Goal: Task Accomplishment & Management: Use online tool/utility

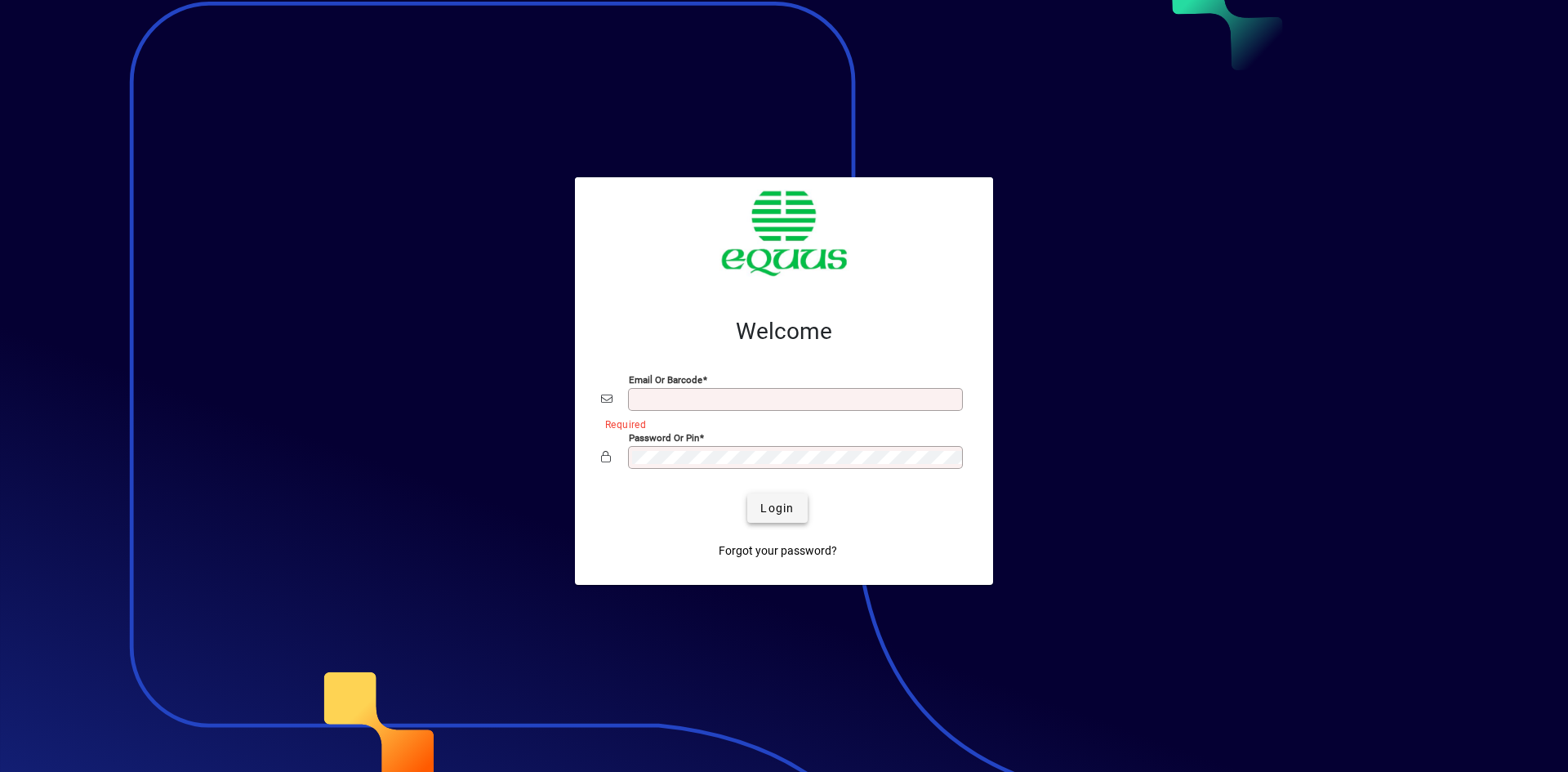
type input "**********"
click at [783, 506] on span "Login" at bounding box center [777, 509] width 33 height 18
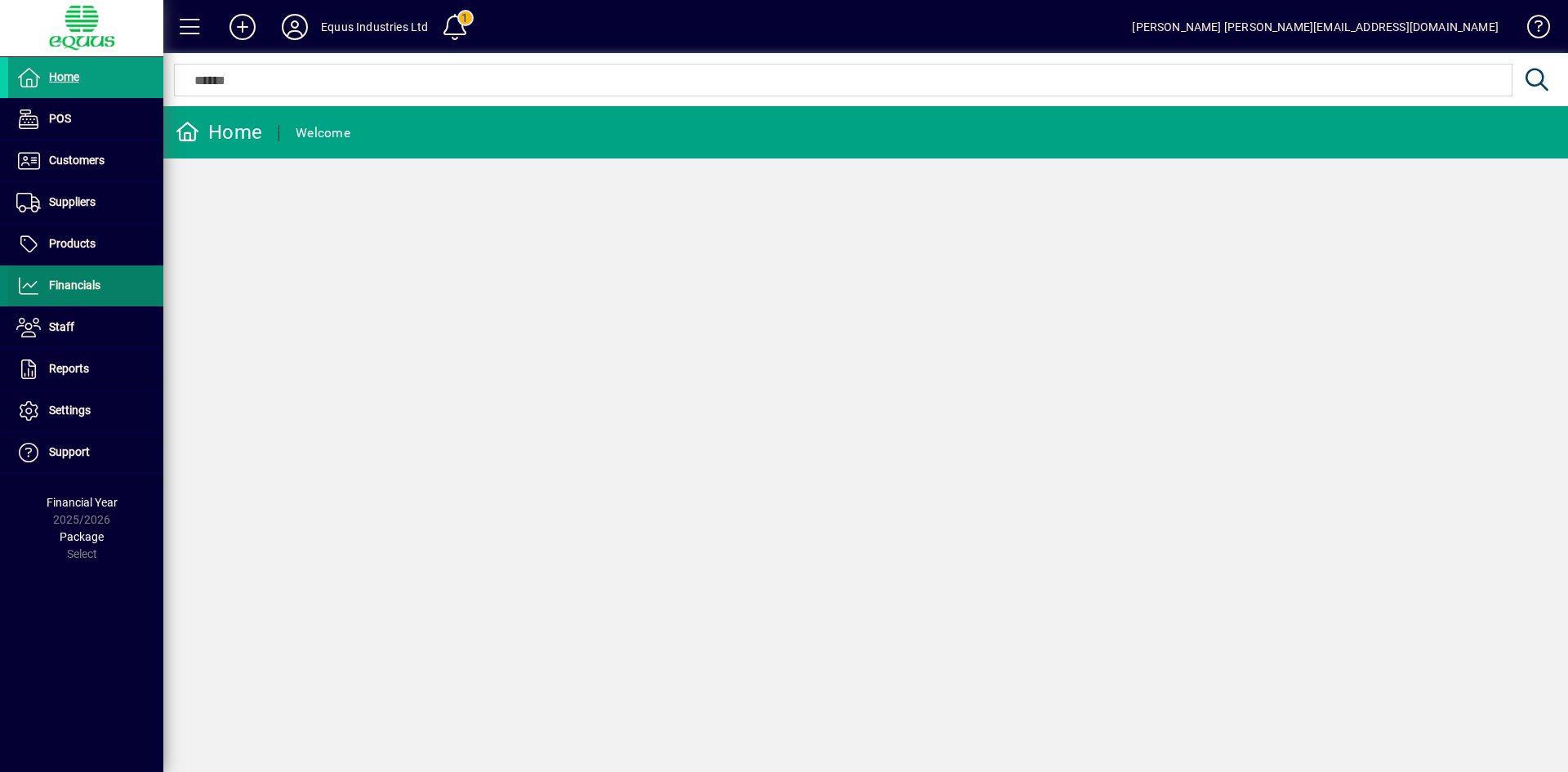
click at [82, 283] on span "Financials" at bounding box center [74, 284] width 52 height 13
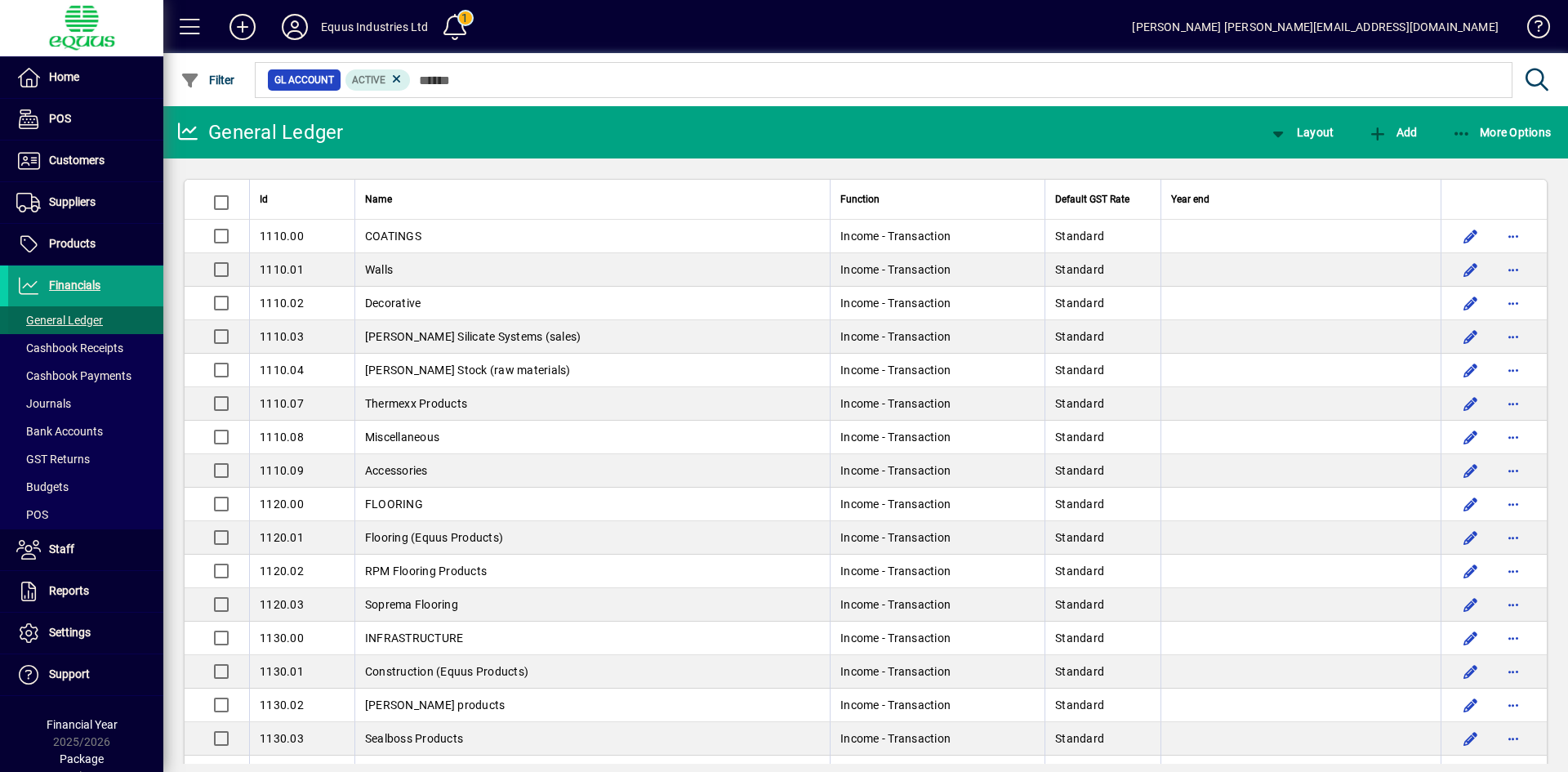
click at [81, 325] on span "General Ledger" at bounding box center [60, 320] width 87 height 13
click at [1491, 134] on span "More Options" at bounding box center [1502, 132] width 100 height 13
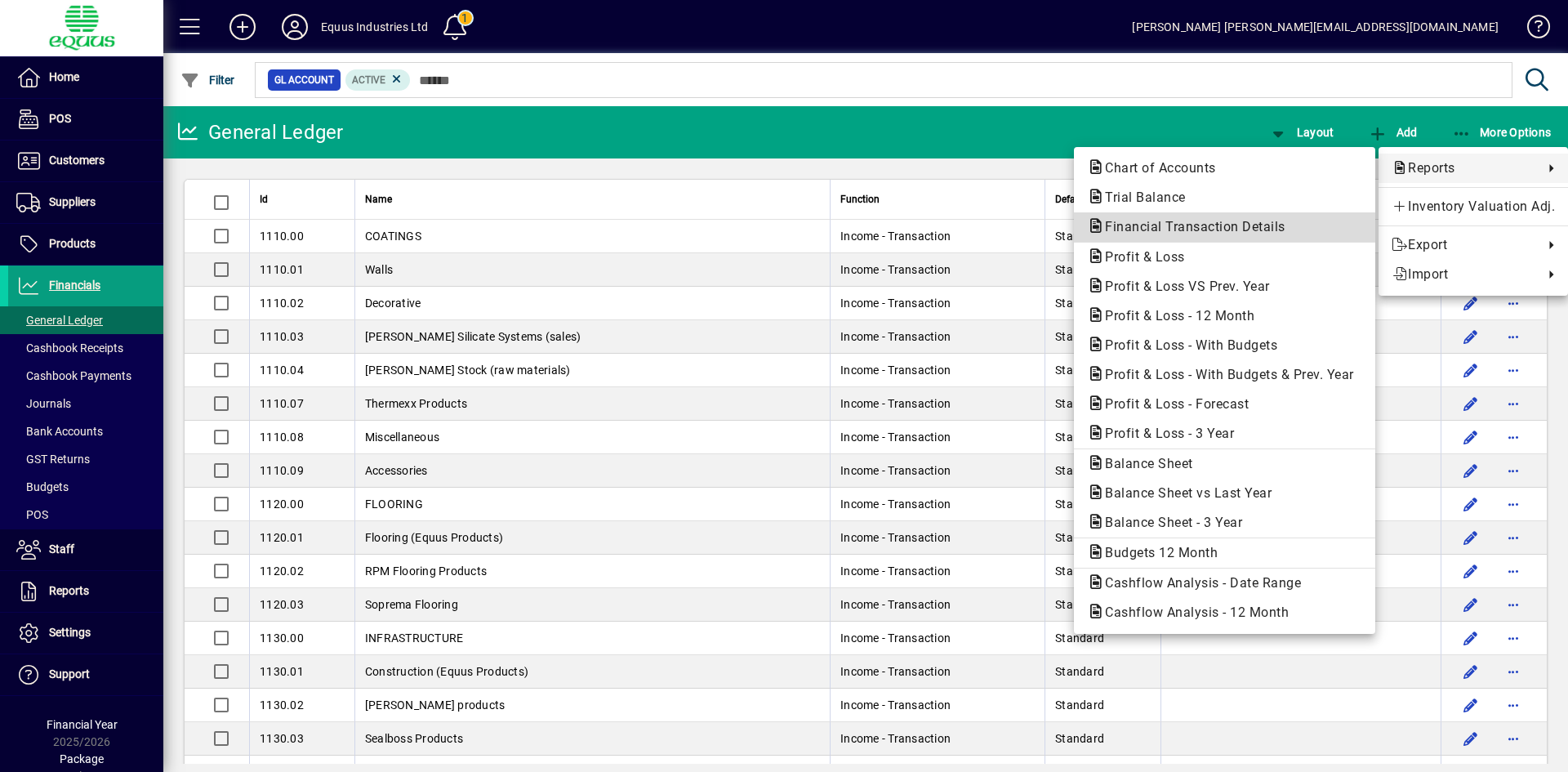
click at [1259, 225] on span "Financial Transaction Details" at bounding box center [1189, 227] width 206 height 16
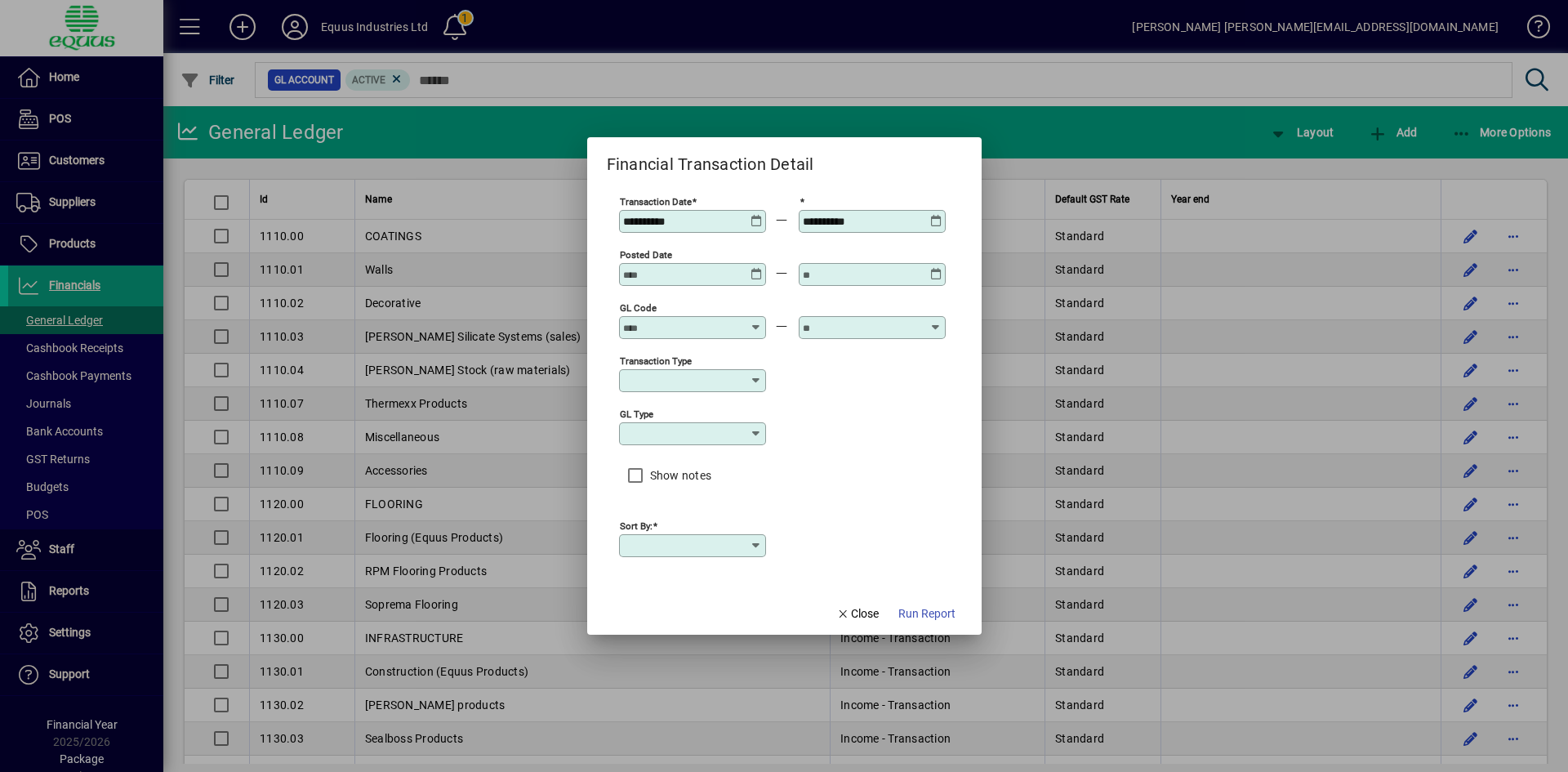
type input "****"
click at [755, 215] on icon at bounding box center [756, 215] width 13 height 0
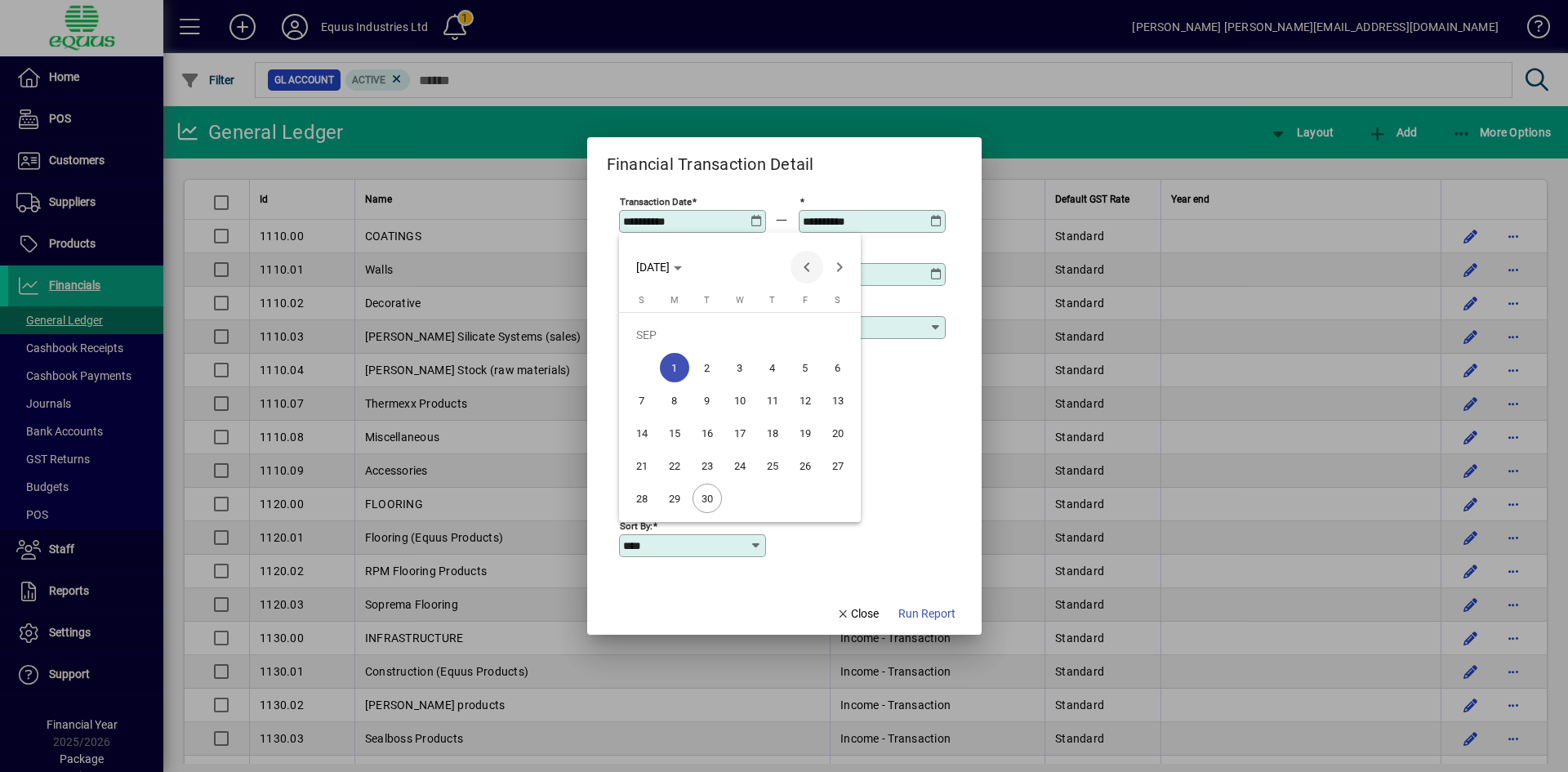
click at [811, 267] on span "Previous month" at bounding box center [806, 267] width 32 height 32
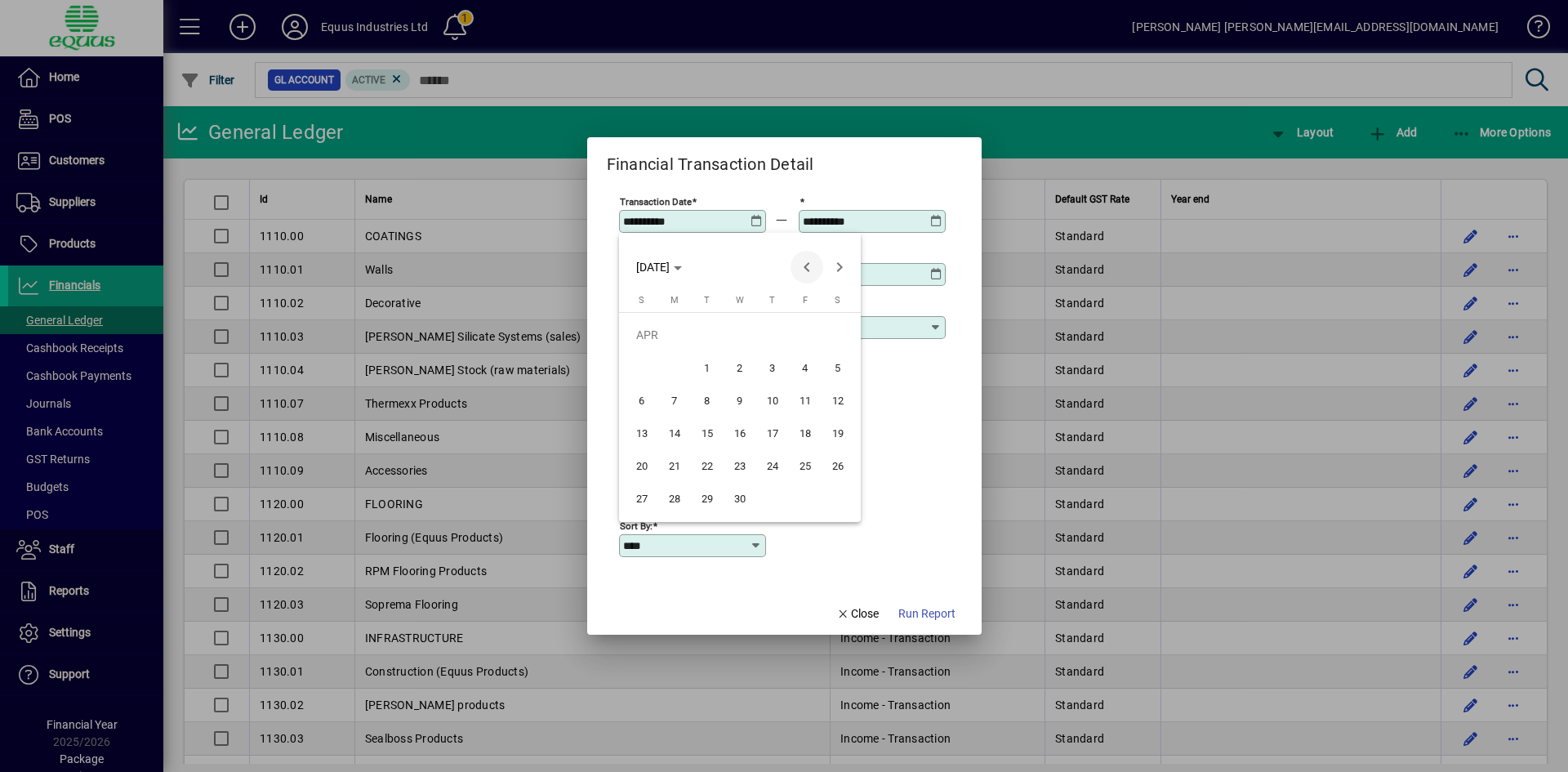
click at [811, 267] on span "Previous month" at bounding box center [806, 267] width 32 height 32
click at [802, 269] on span "Previous month" at bounding box center [806, 267] width 32 height 32
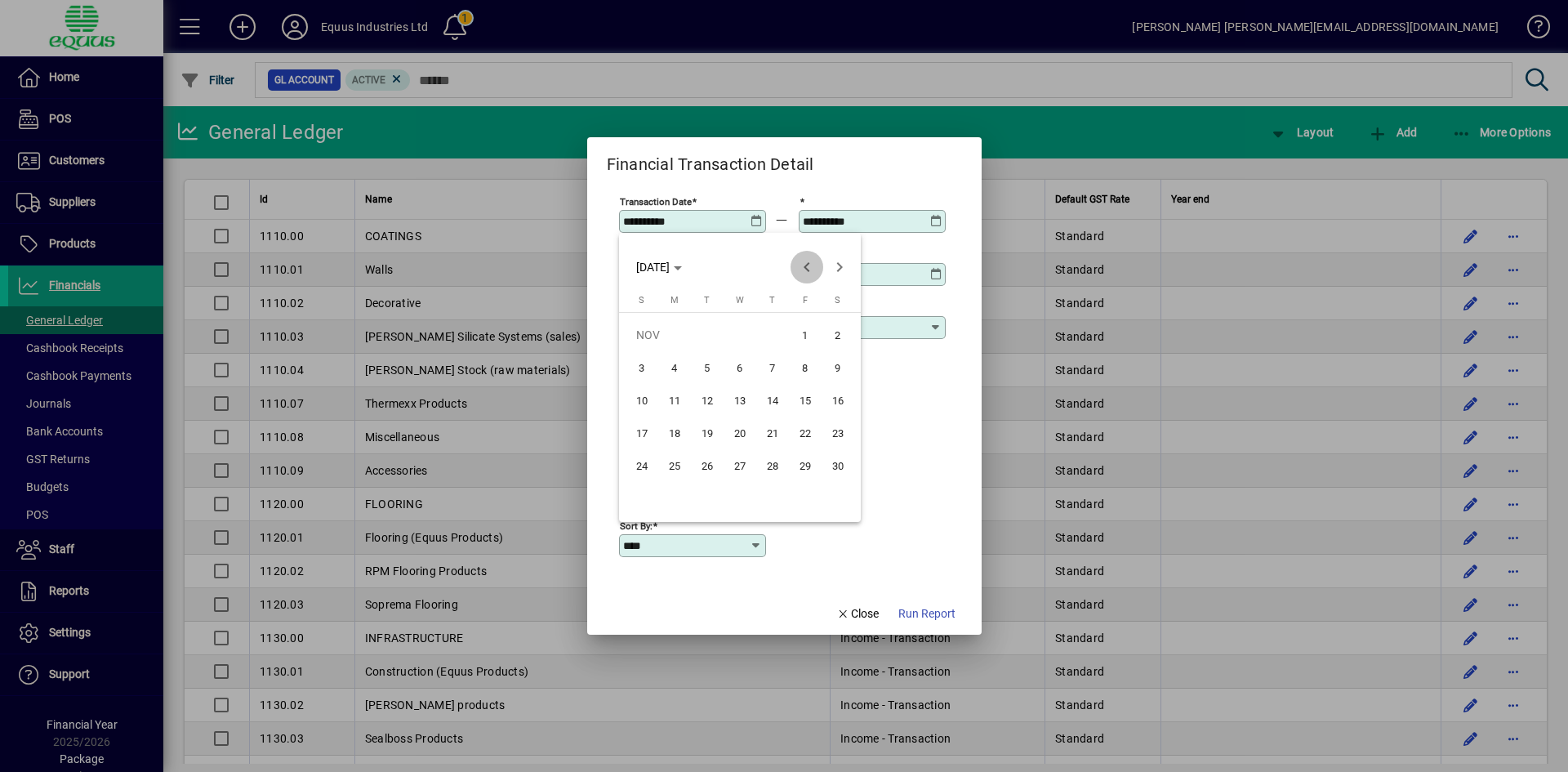
click at [802, 269] on span "Previous month" at bounding box center [806, 267] width 32 height 32
click at [808, 267] on span "Previous month" at bounding box center [806, 267] width 32 height 32
click at [809, 266] on span "Previous month" at bounding box center [806, 267] width 32 height 32
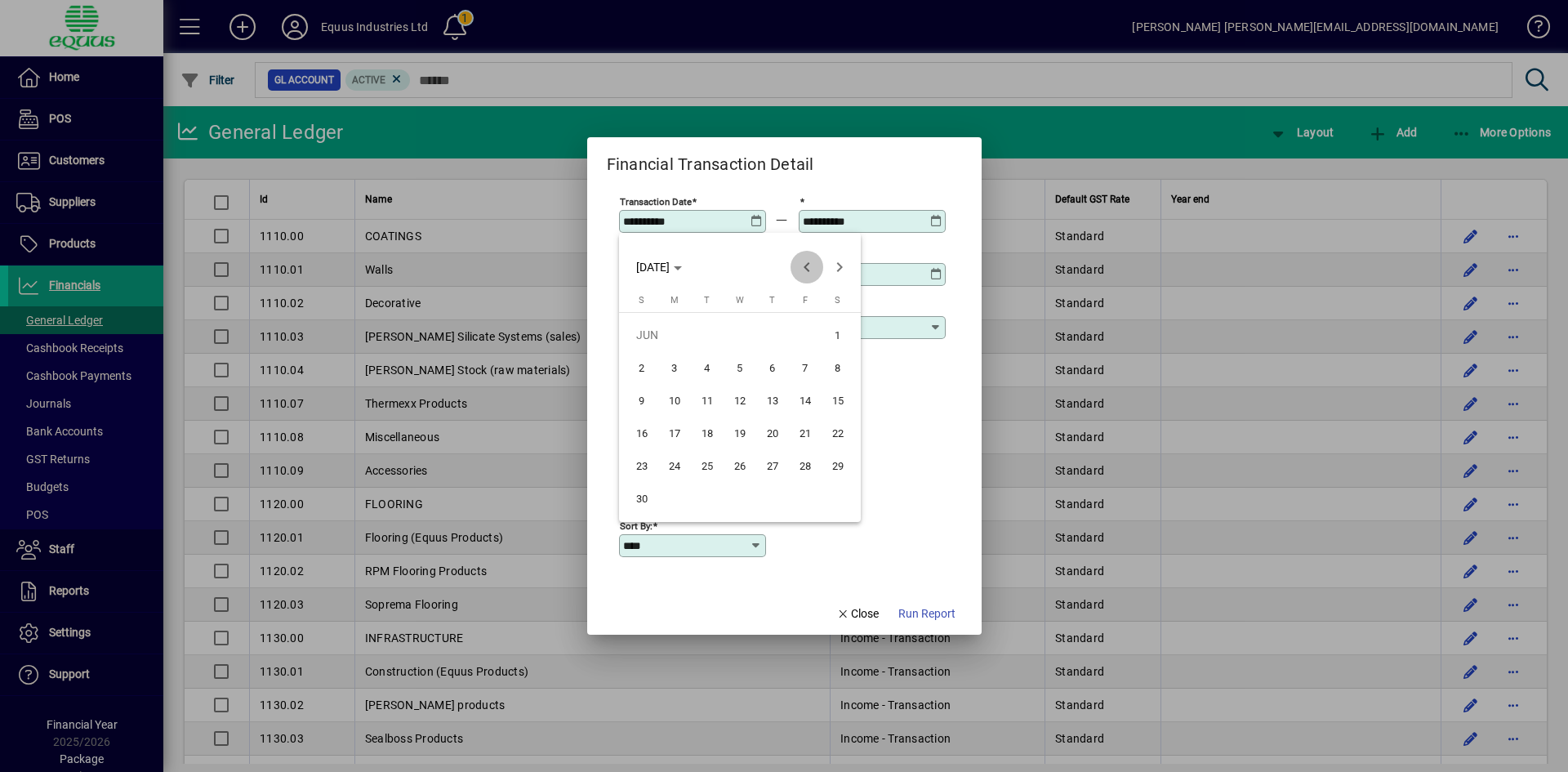
click at [810, 266] on span "Previous month" at bounding box center [806, 267] width 32 height 32
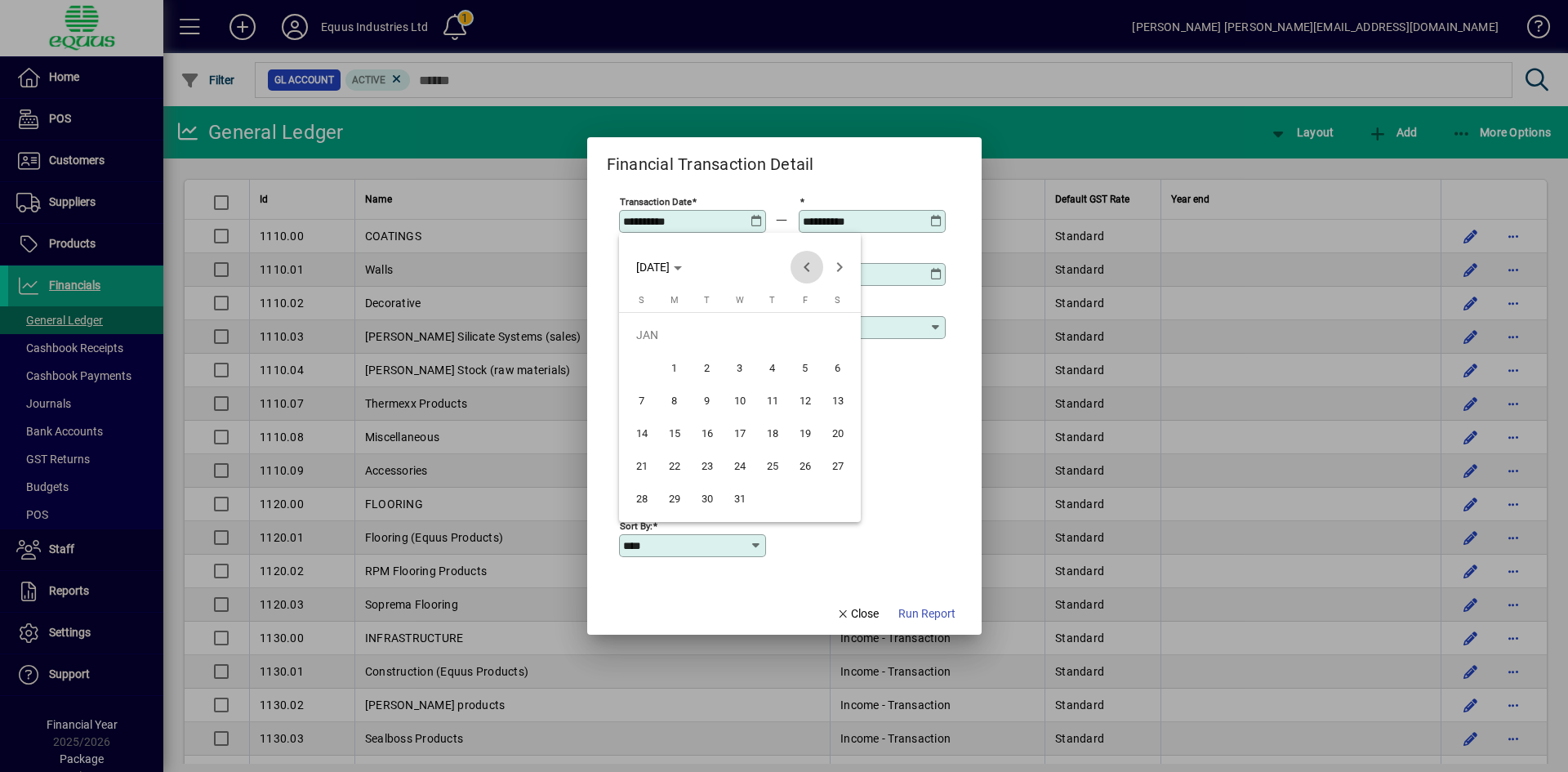
click at [810, 266] on span "Previous month" at bounding box center [806, 267] width 32 height 32
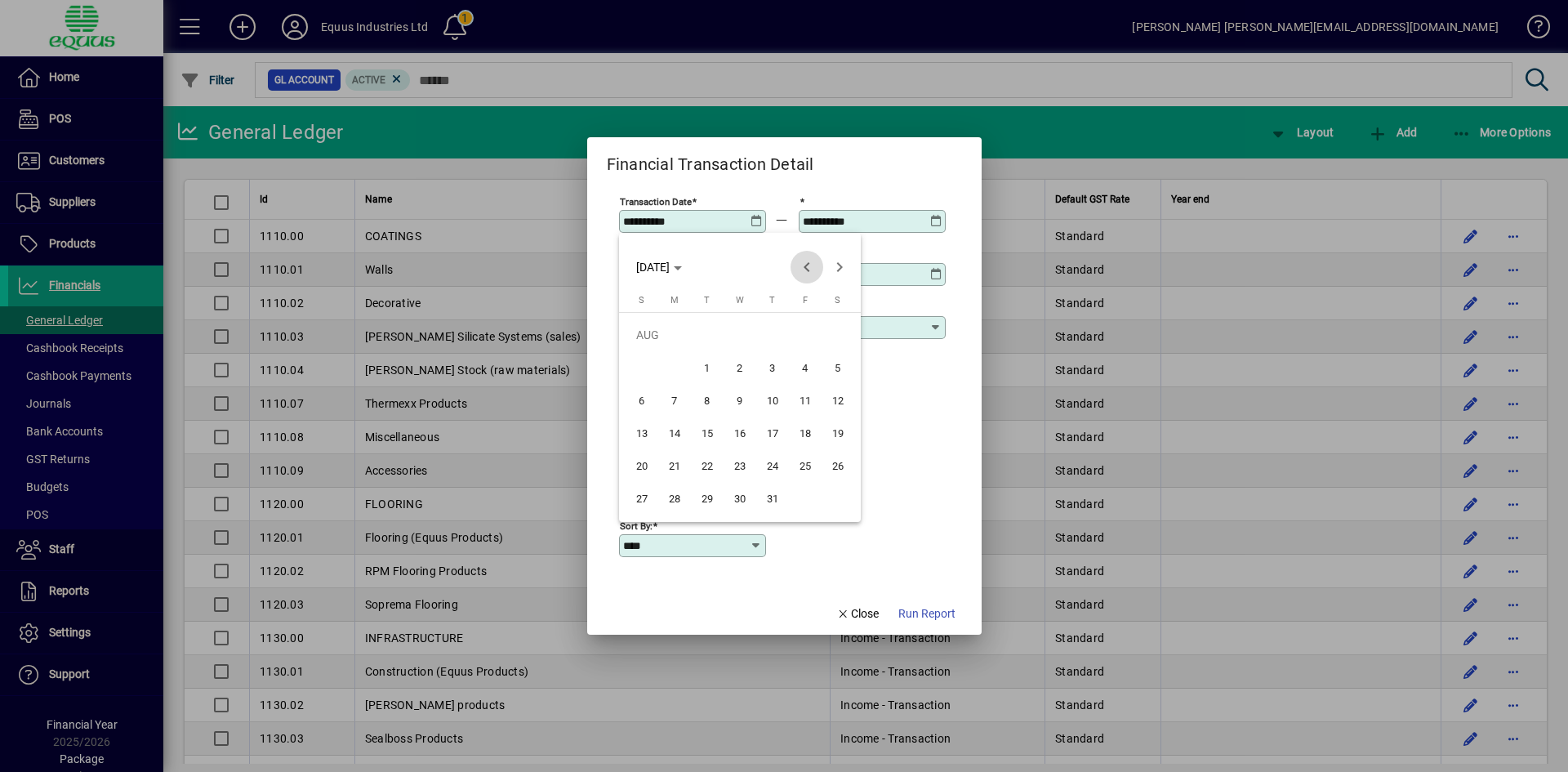
click at [810, 266] on span "Previous month" at bounding box center [806, 267] width 32 height 32
click at [832, 335] on span "1" at bounding box center [838, 335] width 29 height 29
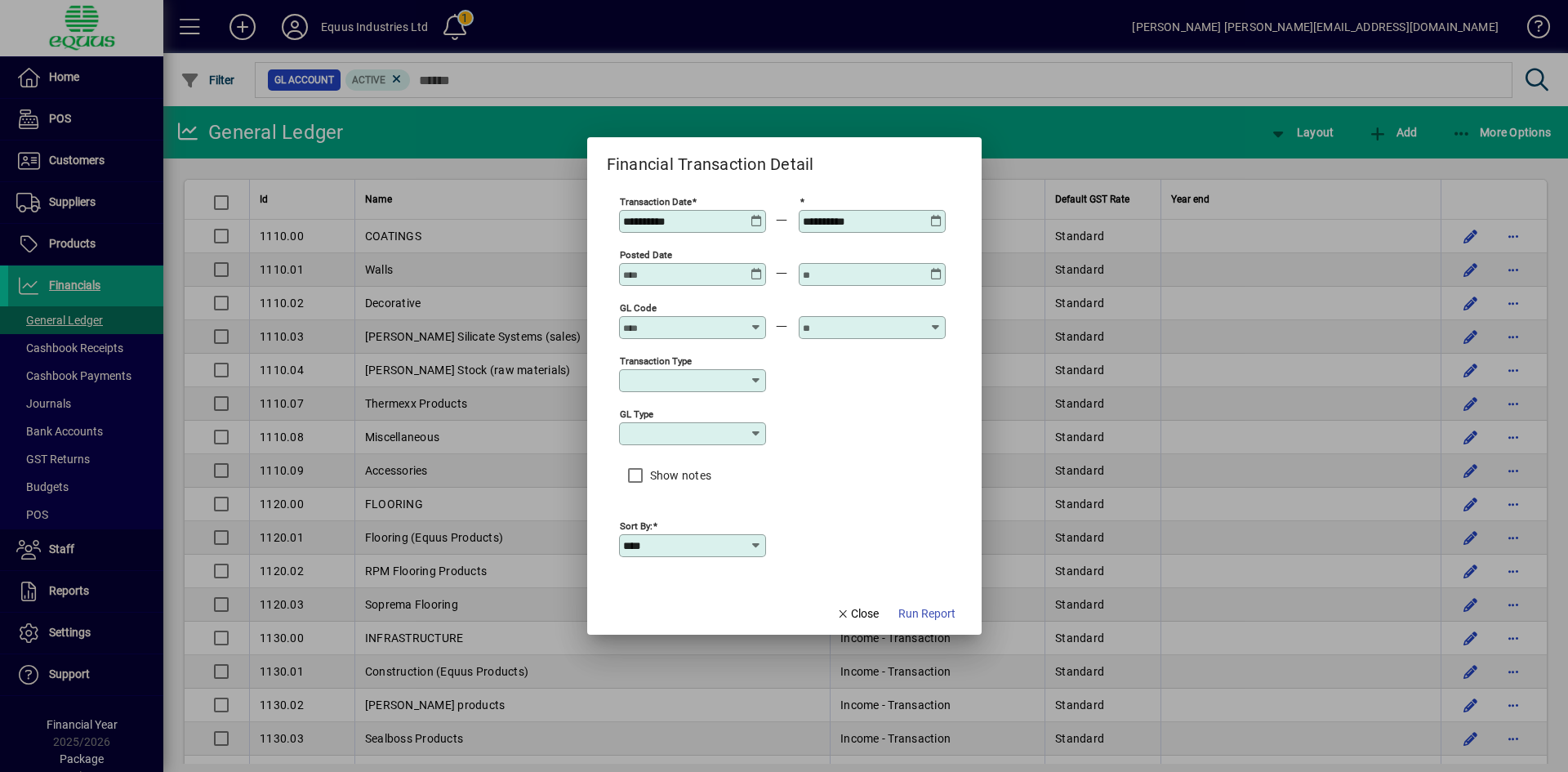
type input "**********"
click at [938, 215] on icon at bounding box center [936, 215] width 13 height 0
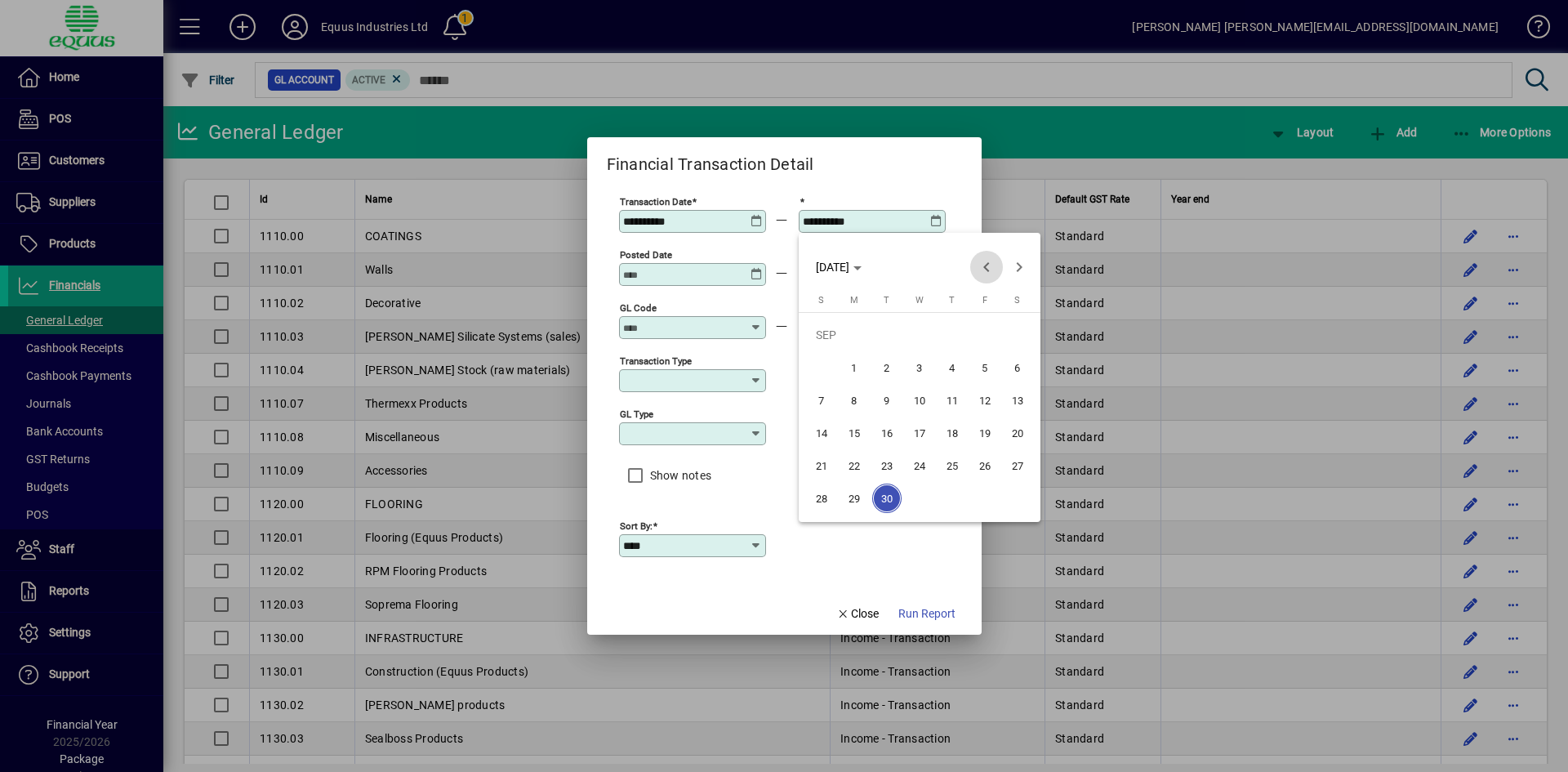
click at [986, 270] on span "Previous month" at bounding box center [986, 267] width 32 height 32
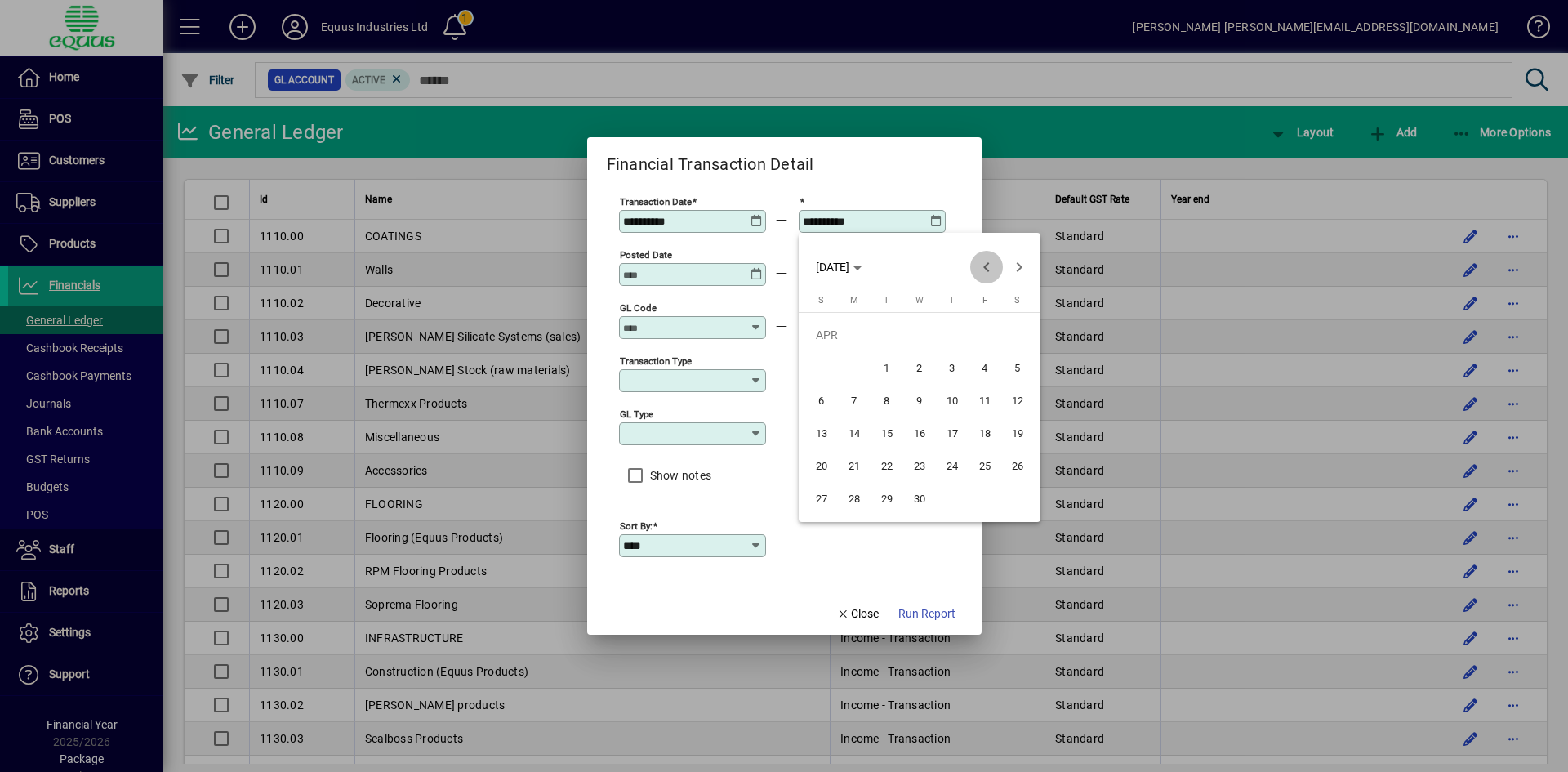
click at [986, 270] on span "Previous month" at bounding box center [986, 267] width 32 height 32
click at [1019, 268] on span "Next month" at bounding box center [1018, 267] width 32 height 32
click at [862, 500] on span "31" at bounding box center [854, 498] width 29 height 29
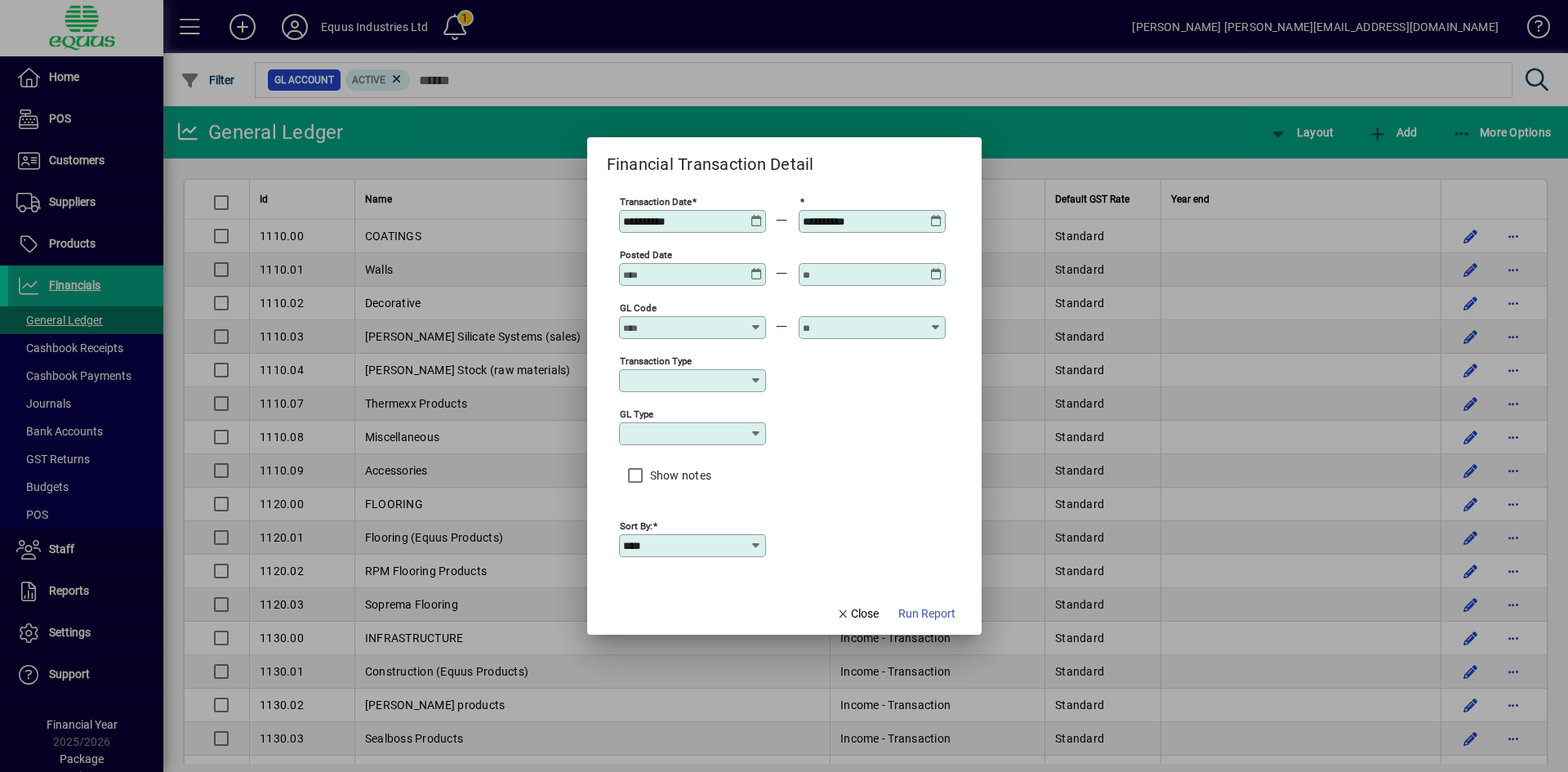
type input "**********"
click at [751, 325] on div at bounding box center [694, 326] width 142 height 13
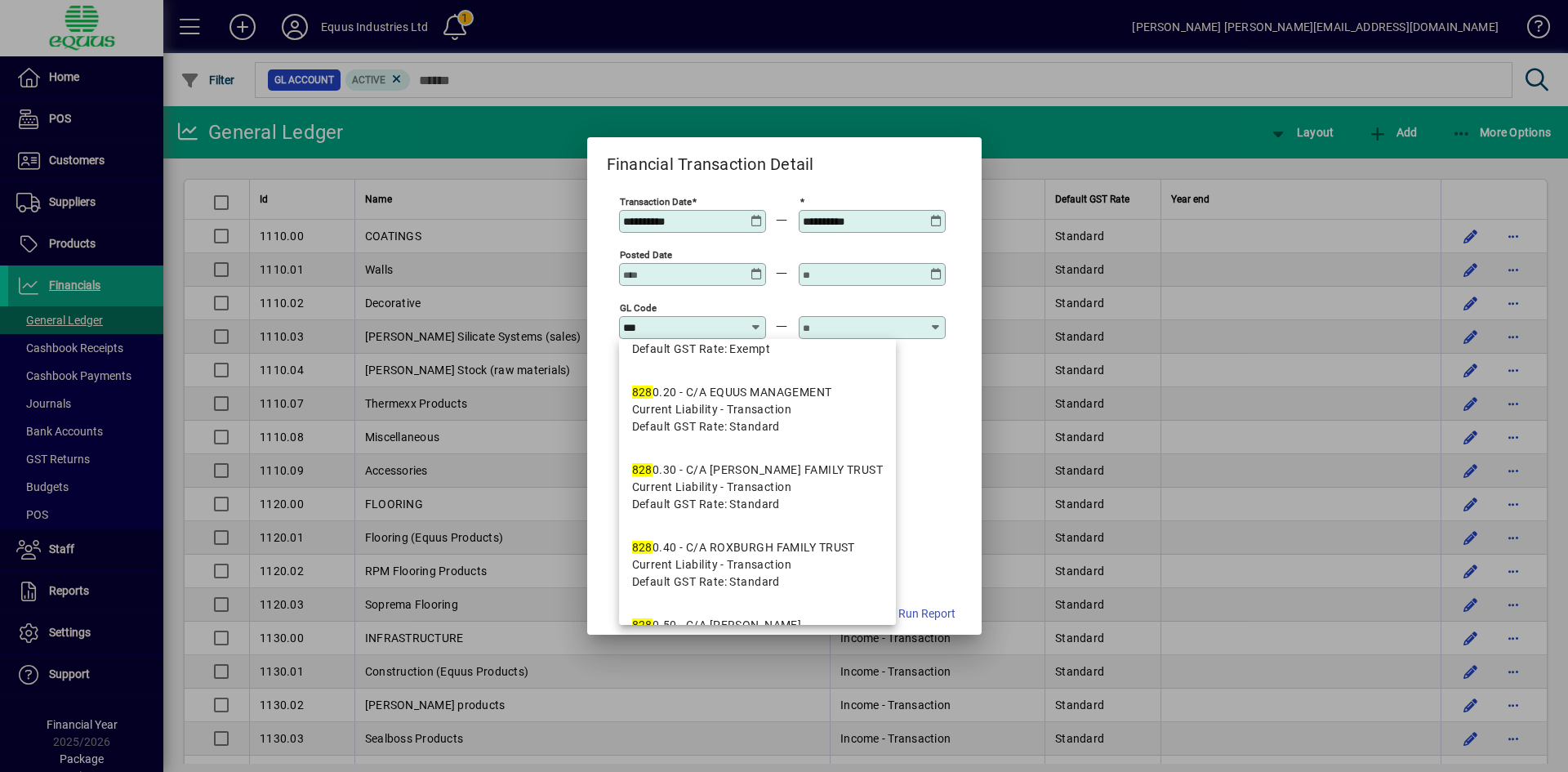
scroll to position [191, 0]
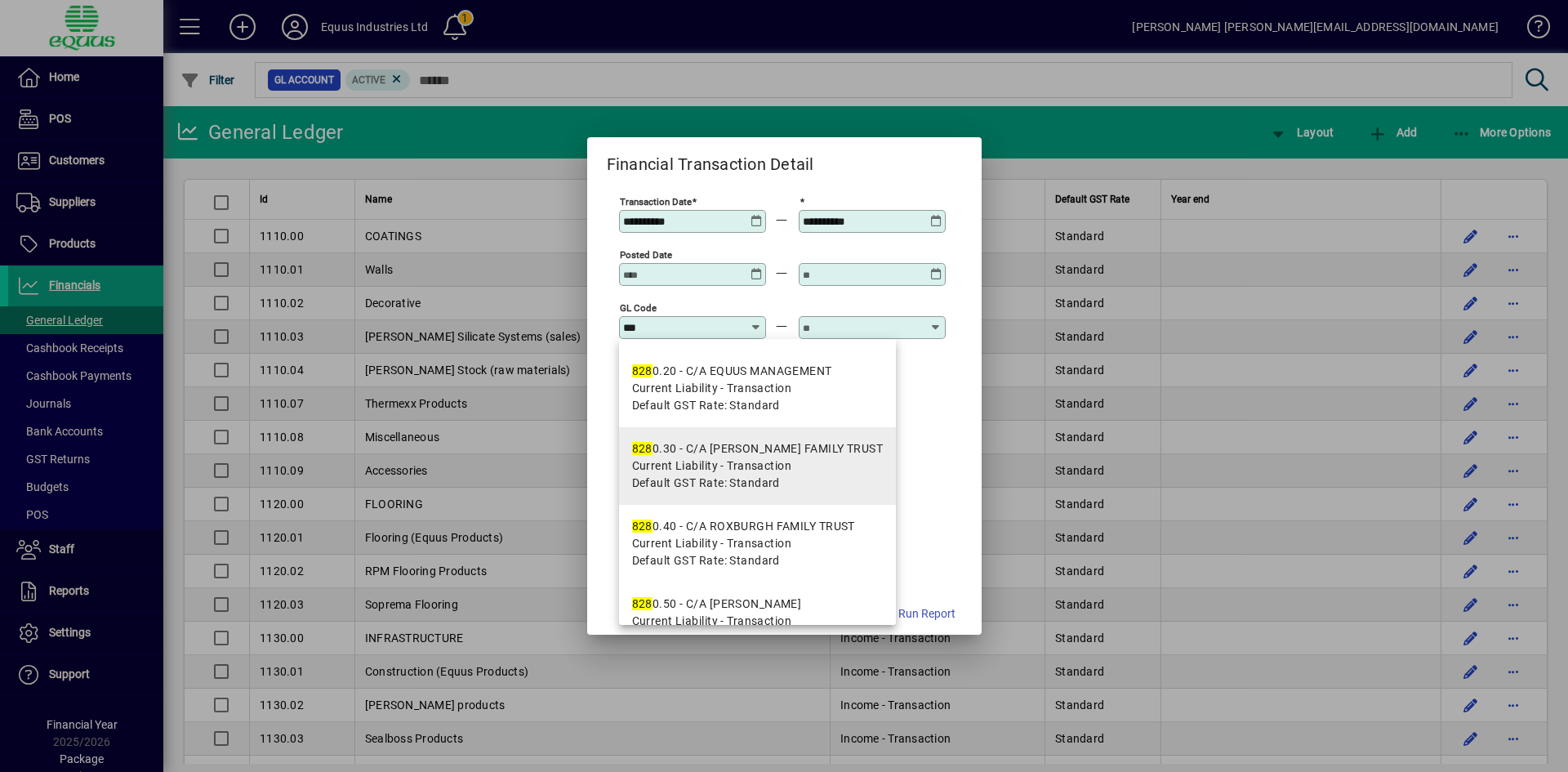
click at [734, 475] on span "Default GST Rate: Standard" at bounding box center [705, 484] width 148 height 18
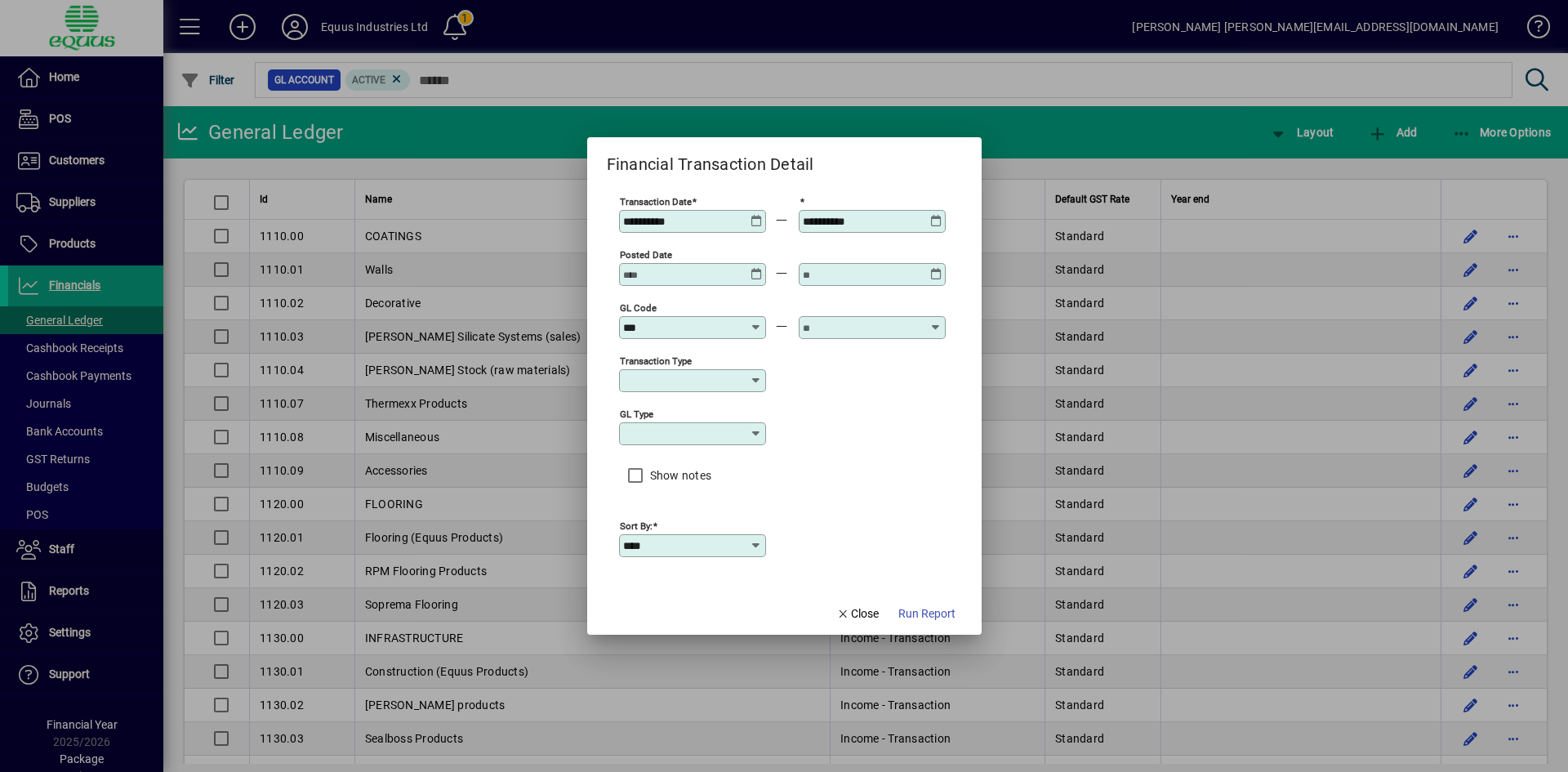
type input "**********"
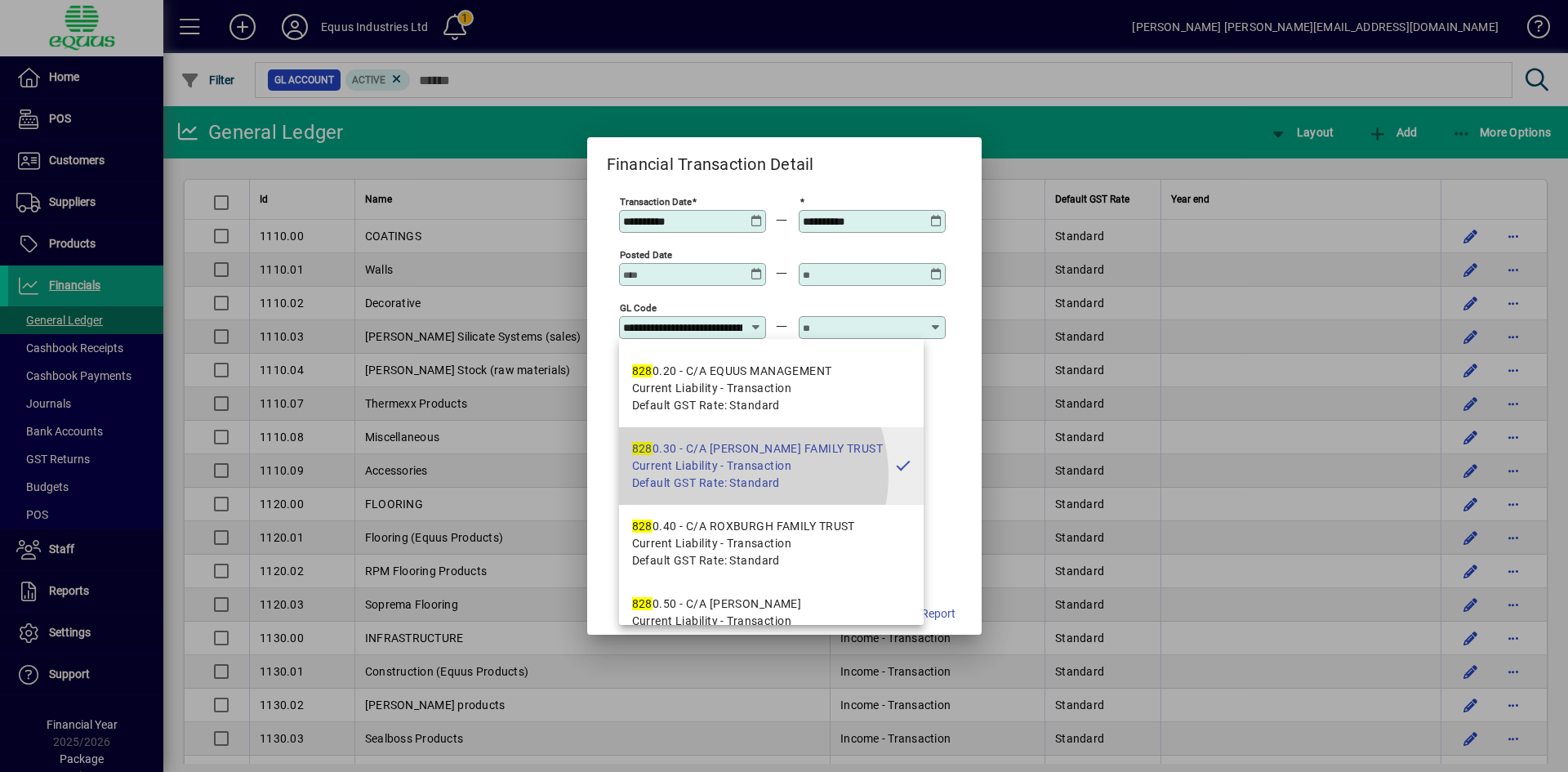
scroll to position [0, 112]
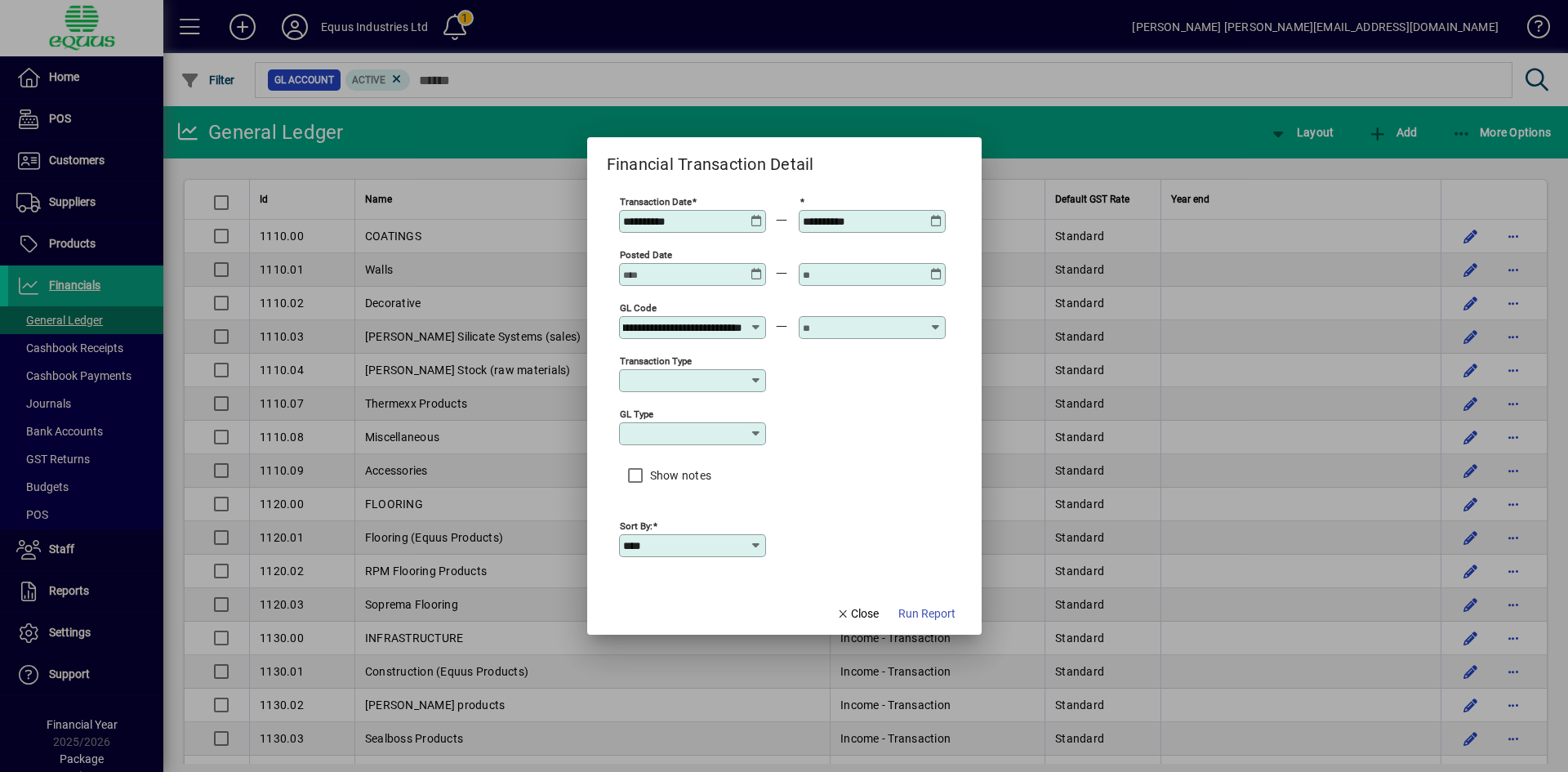
click at [857, 329] on input "text" at bounding box center [863, 326] width 119 height 13
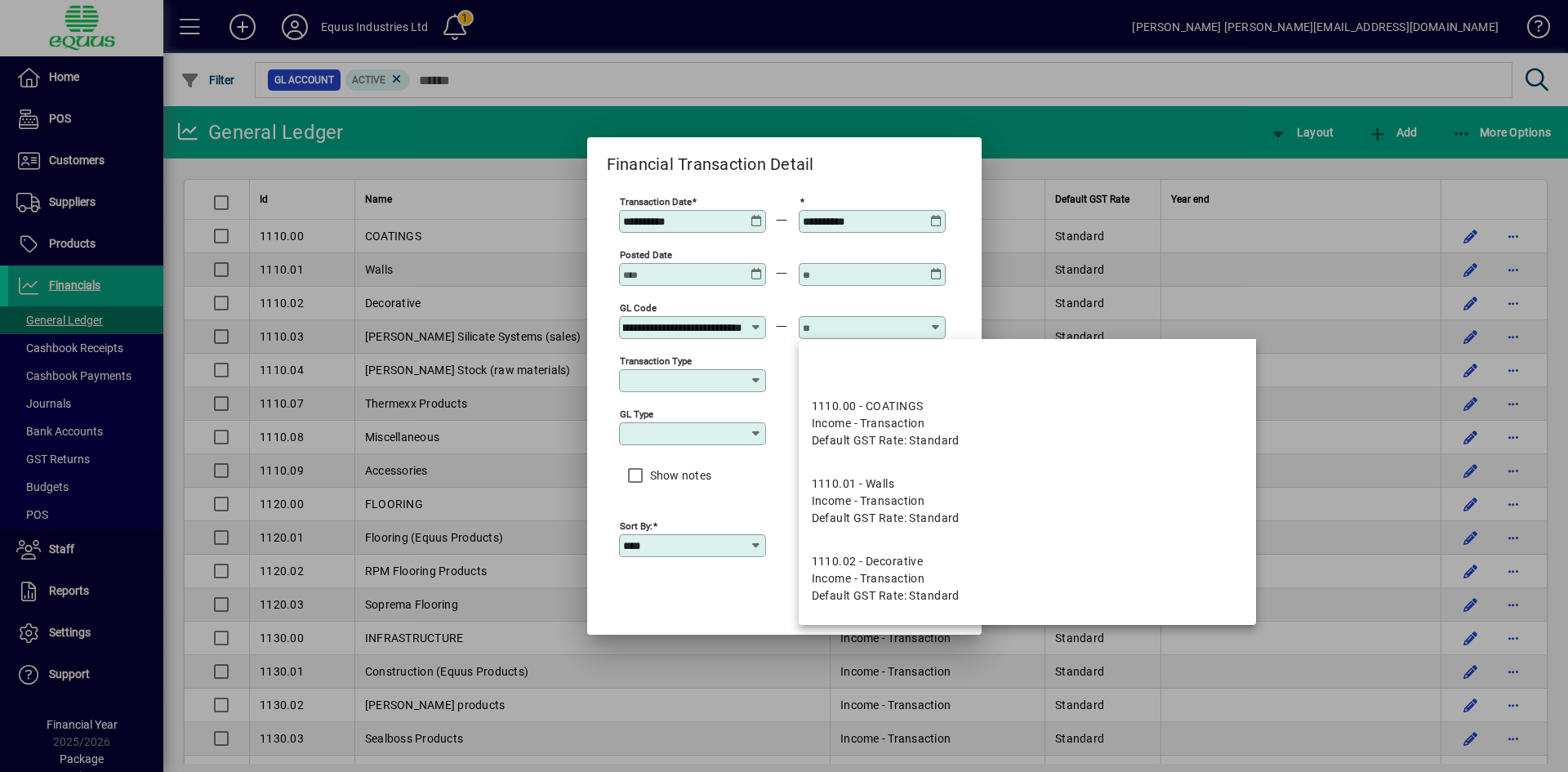
scroll to position [0, 0]
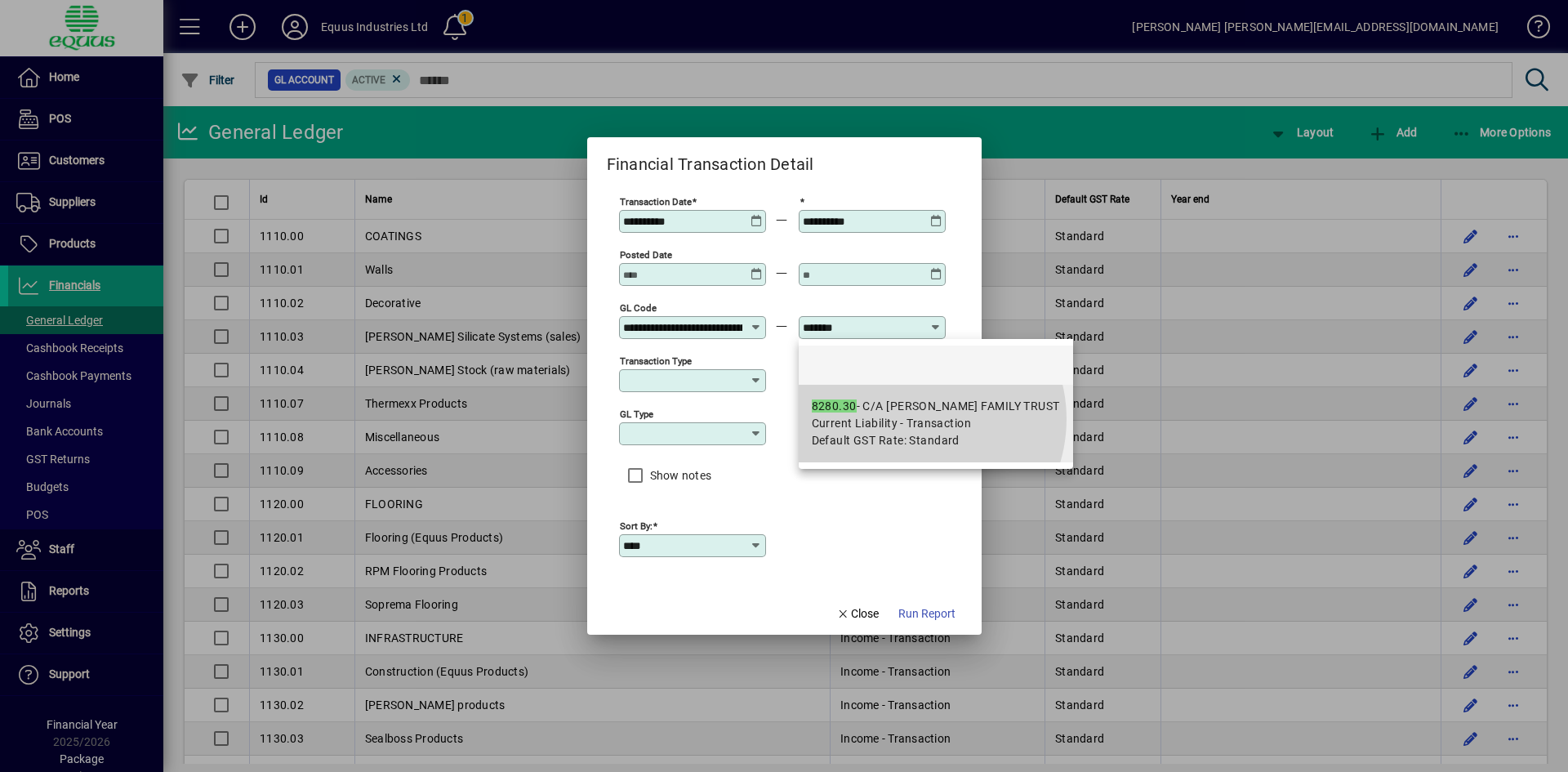
click at [913, 419] on span "Current Liability - Transaction" at bounding box center [892, 424] width 160 height 18
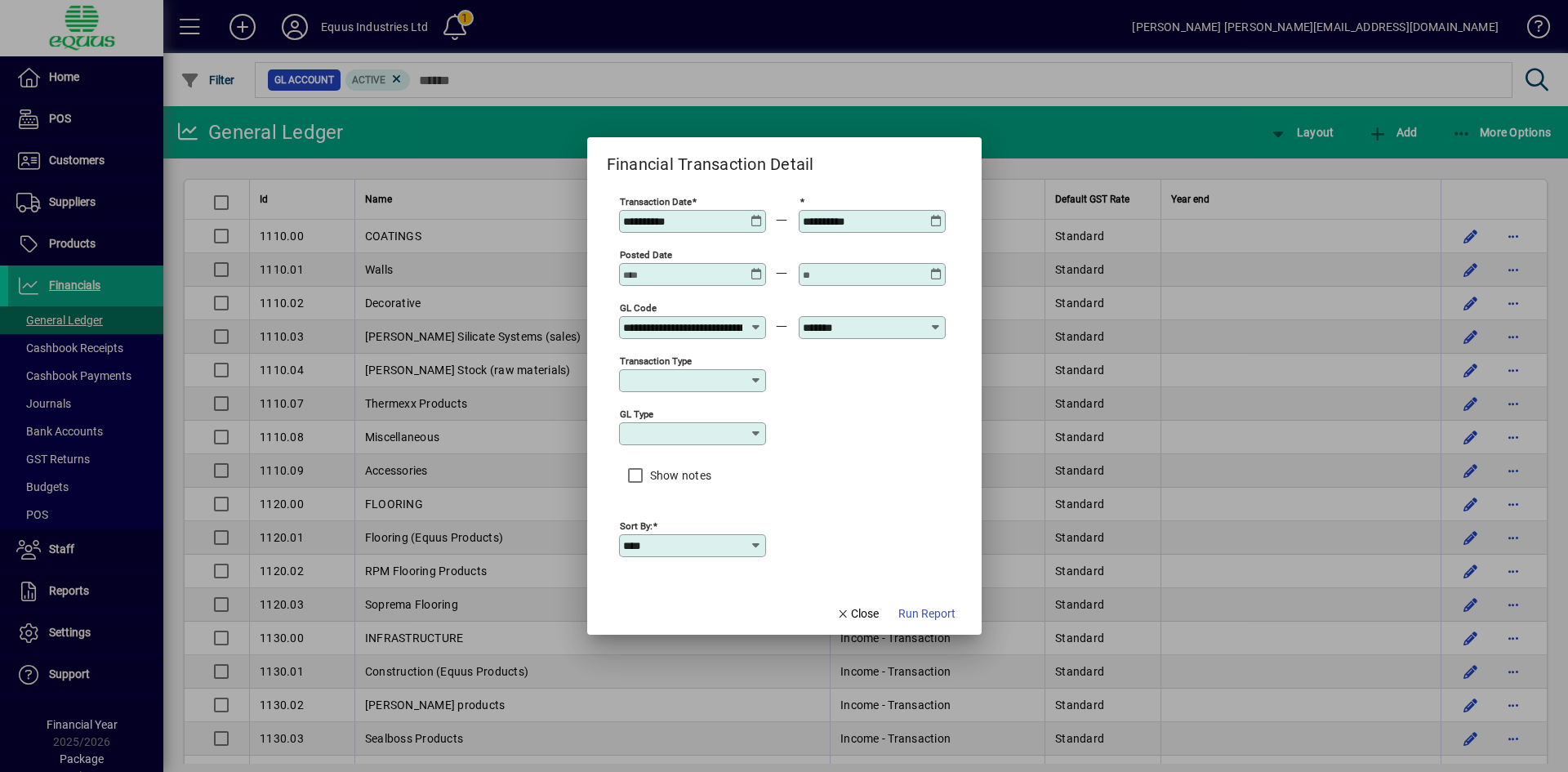
type input "**********"
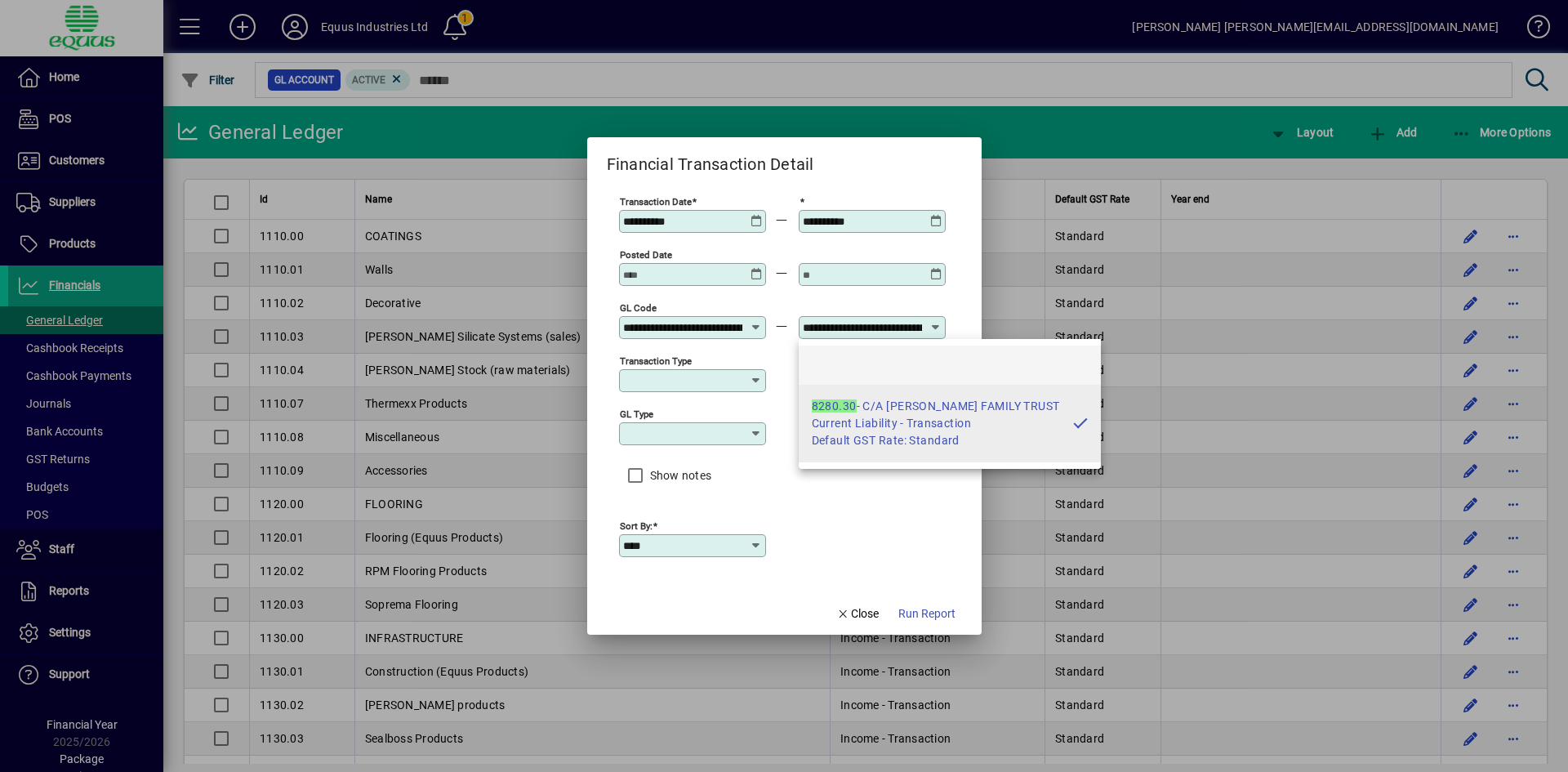
scroll to position [0, 112]
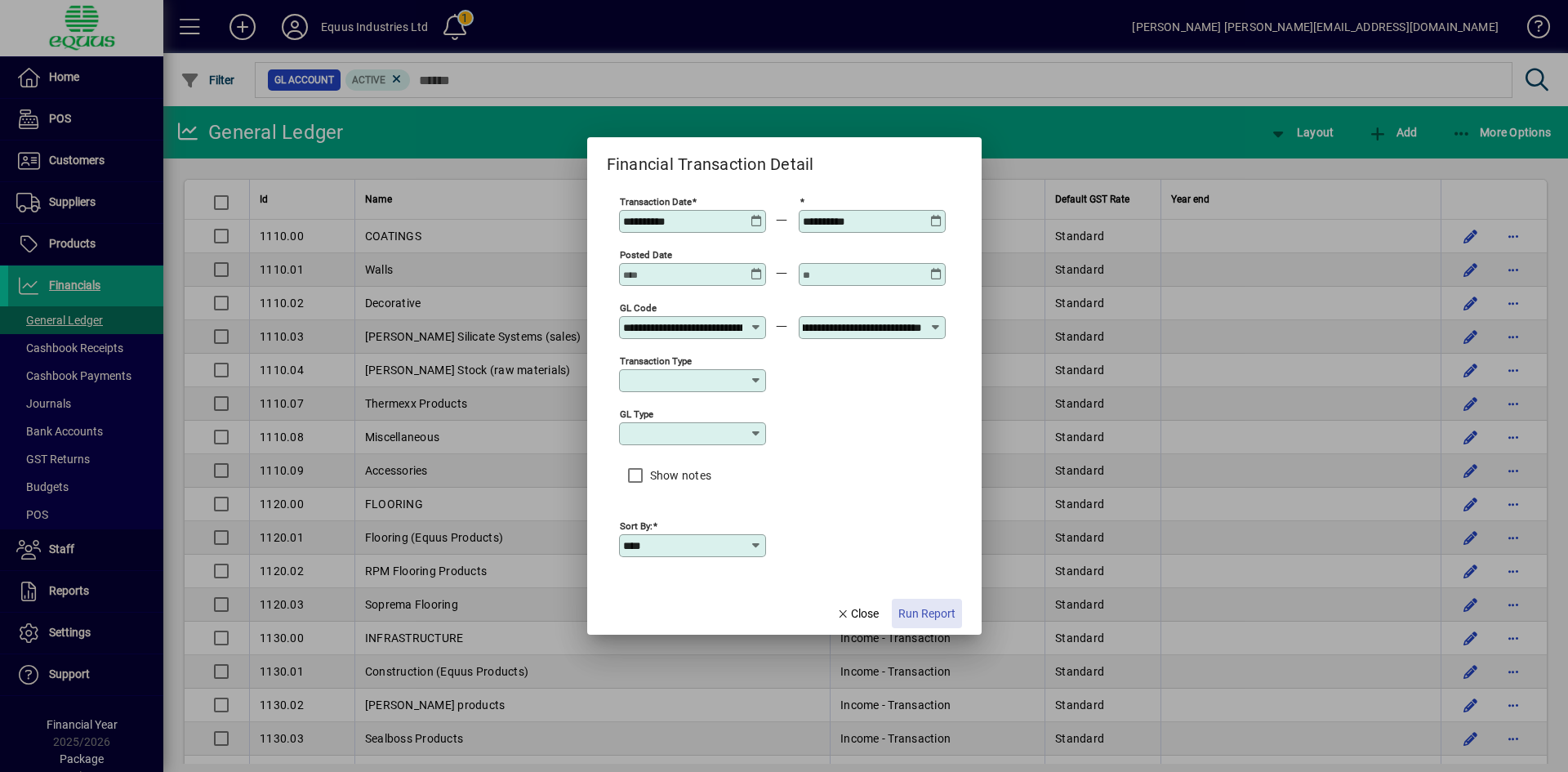
click at [926, 617] on span "Run Report" at bounding box center [926, 614] width 58 height 18
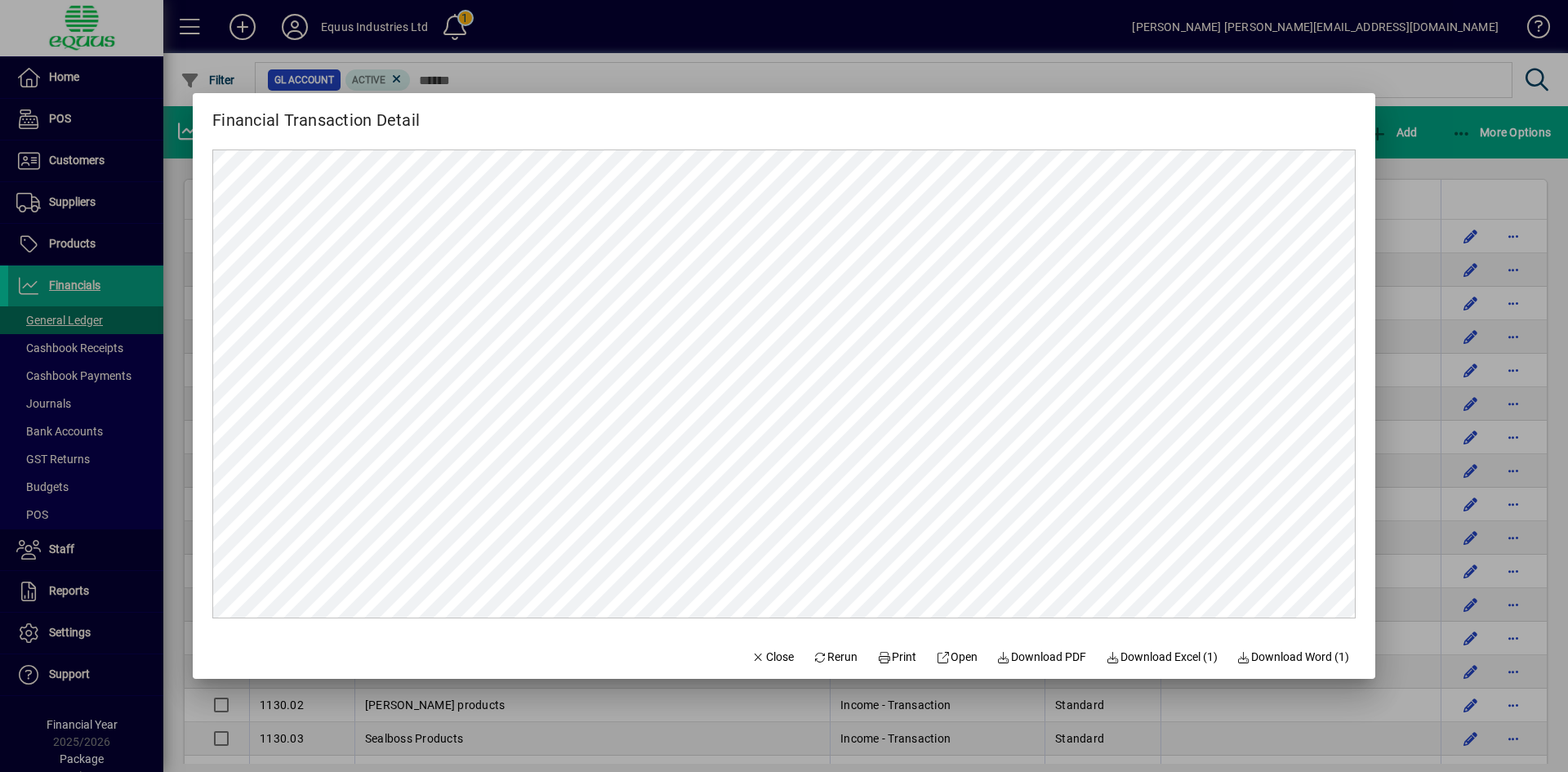
scroll to position [0, 0]
click at [1035, 654] on span "Download PDF" at bounding box center [1042, 658] width 90 height 18
